Goal: Task Accomplishment & Management: Manage account settings

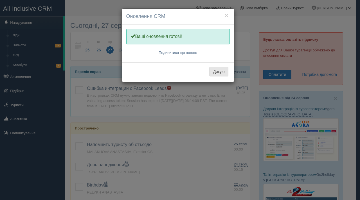
click at [219, 72] on button "Дякую" at bounding box center [218, 72] width 19 height 10
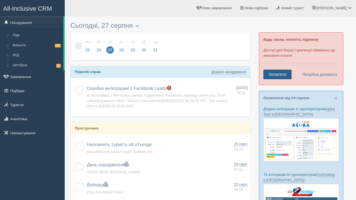
click at [279, 75] on link "Оплатити" at bounding box center [277, 75] width 28 height 10
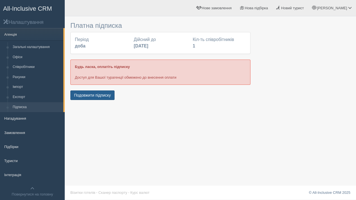
click at [94, 93] on button "Подовжити підписку" at bounding box center [92, 96] width 44 height 10
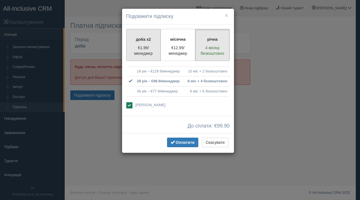
click at [148, 43] on label "доба x2 €1.99/менеджер" at bounding box center [143, 45] width 35 height 32
radio input "true"
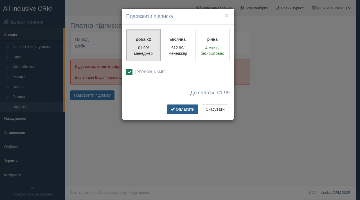
click at [184, 112] on button "Оплатити" at bounding box center [182, 110] width 31 height 10
